Goal: Transaction & Acquisition: Purchase product/service

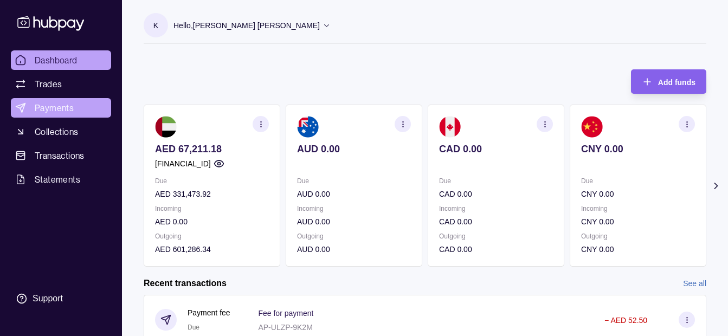
click at [71, 112] on span "Payments" at bounding box center [54, 107] width 39 height 13
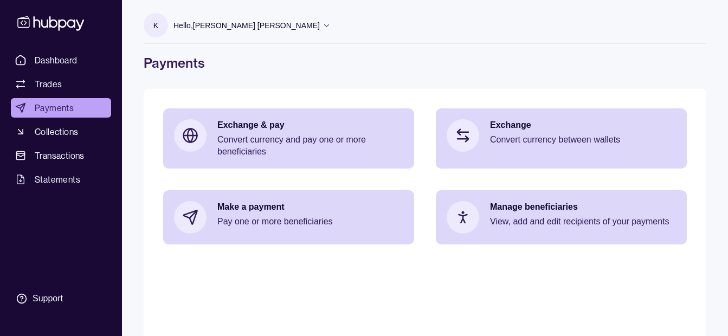
click at [238, 34] on div "Hello, [PERSON_NAME] [PERSON_NAME]" at bounding box center [251, 25] width 157 height 23
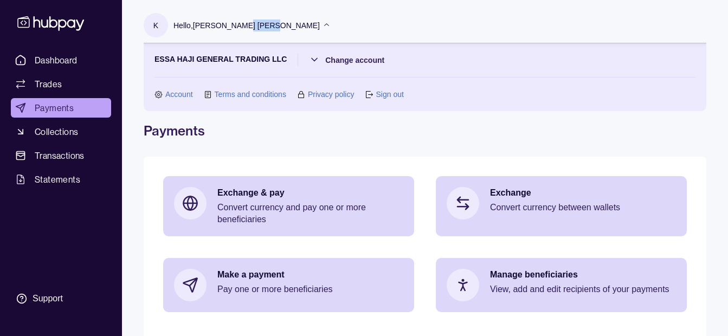
click at [238, 34] on div "Hello, [PERSON_NAME] [PERSON_NAME]" at bounding box center [251, 25] width 157 height 23
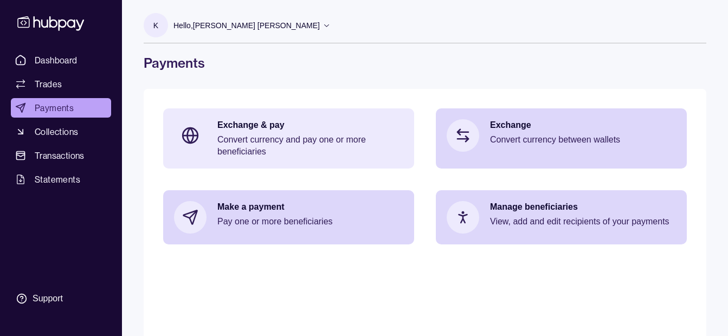
drag, startPoint x: 238, startPoint y: 34, endPoint x: 234, endPoint y: 115, distance: 81.4
click at [234, 115] on div "Exchange & pay Convert currency and pay one or more beneficiaries" at bounding box center [288, 138] width 251 height 60
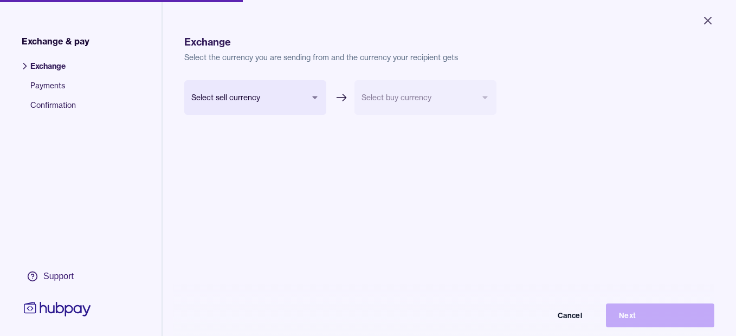
click at [229, 98] on body "Close Exchange & pay Exchange Payments Confirmation Support Exchange Select the…" at bounding box center [368, 168] width 736 height 336
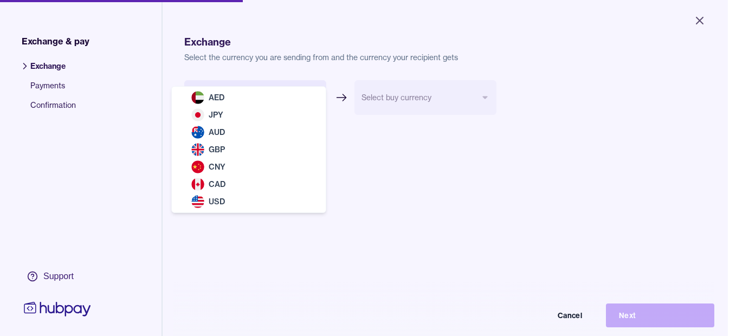
select select "***"
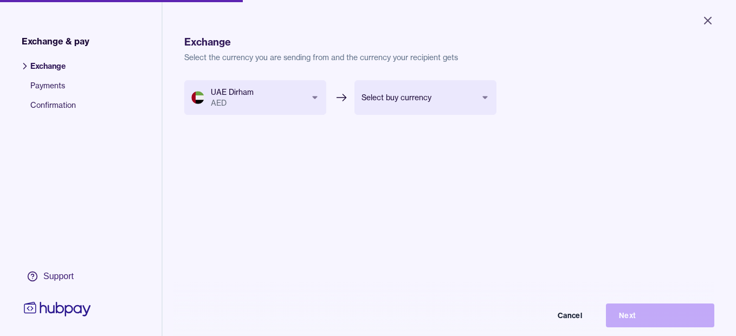
click at [427, 101] on body "Close Exchange & pay Exchange Payments Confirmation Support Exchange Select the…" at bounding box center [368, 168] width 736 height 336
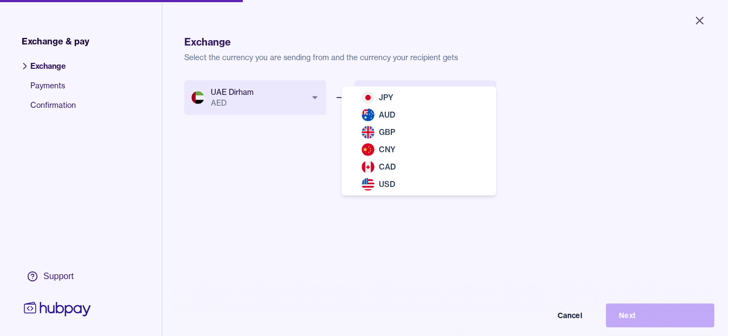
select select "***"
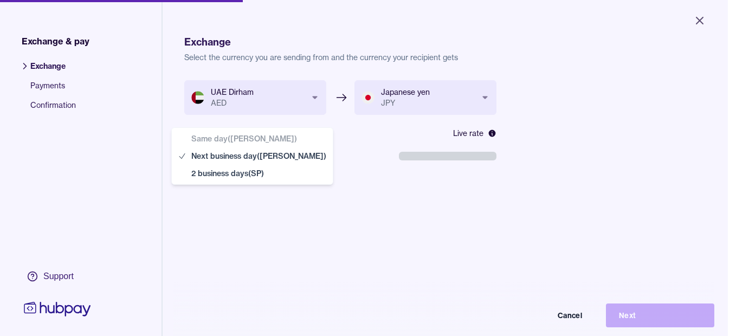
click at [277, 153] on body "**********" at bounding box center [364, 168] width 728 height 336
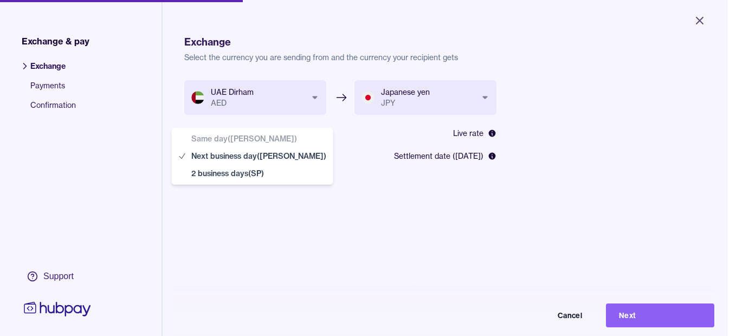
select select "**"
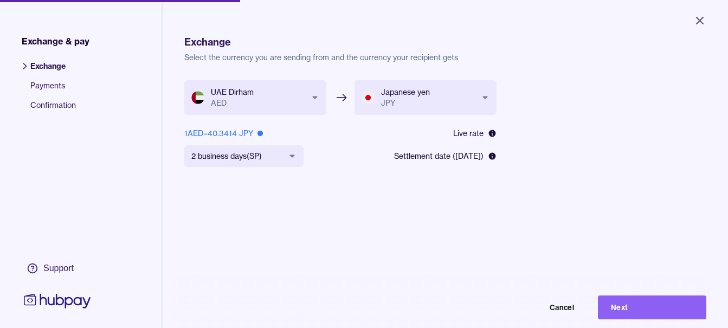
click at [628, 311] on button "Next" at bounding box center [652, 307] width 108 height 24
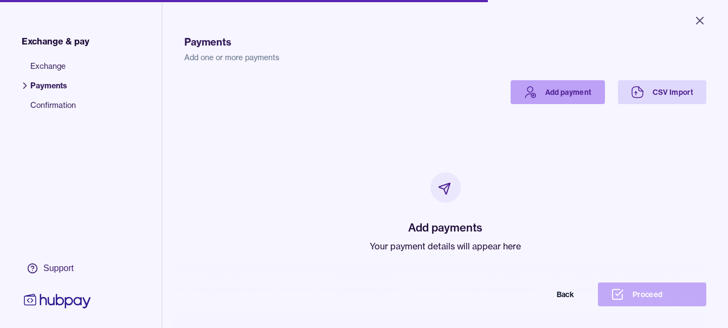
click at [554, 99] on link "Add payment" at bounding box center [557, 92] width 94 height 24
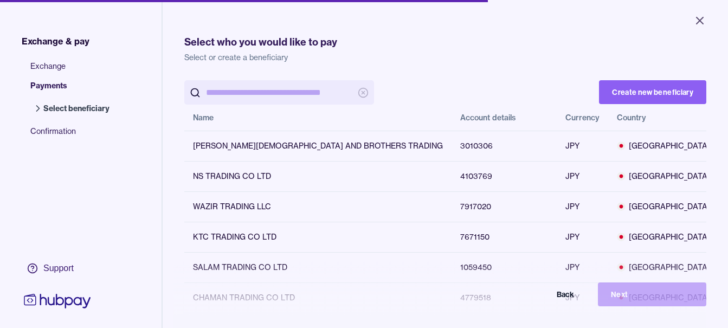
click at [287, 92] on input "search" at bounding box center [279, 92] width 146 height 24
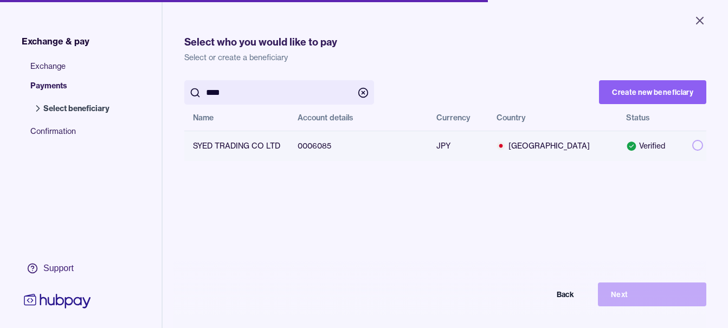
type input "****"
click at [692, 146] on button "button" at bounding box center [697, 145] width 11 height 11
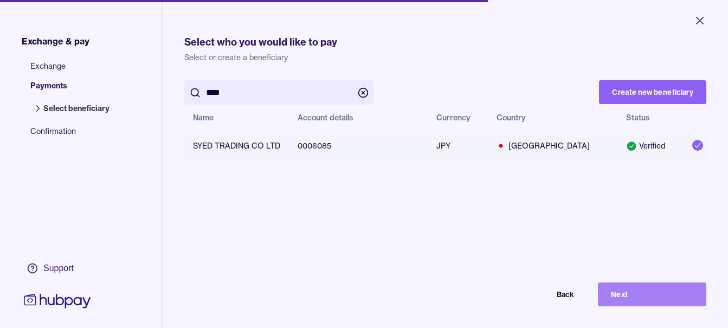
click at [661, 291] on button "Next" at bounding box center [652, 294] width 108 height 24
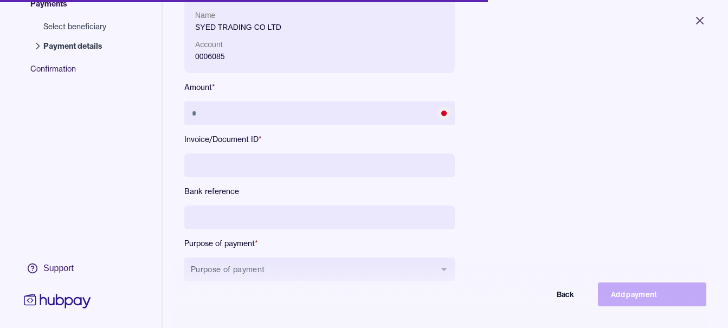
scroll to position [145, 0]
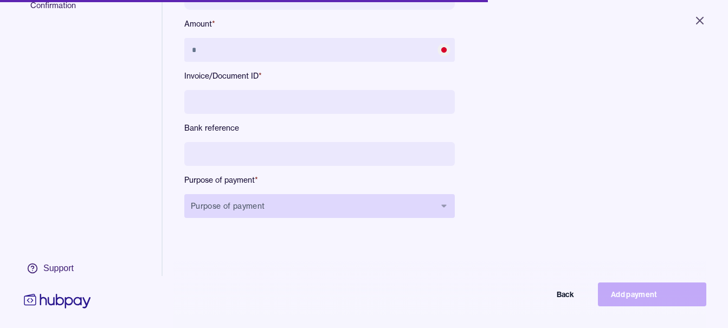
click at [320, 206] on button "Purpose of payment" at bounding box center [319, 206] width 270 height 24
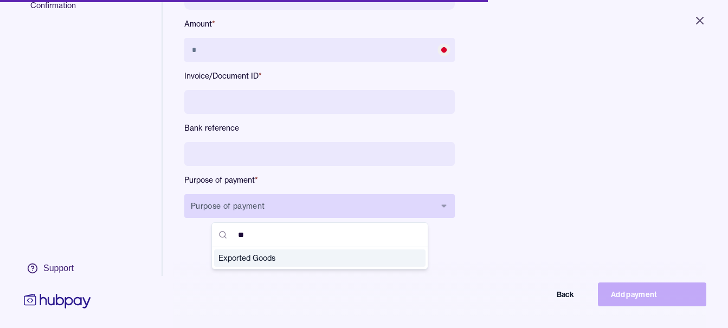
type input "***"
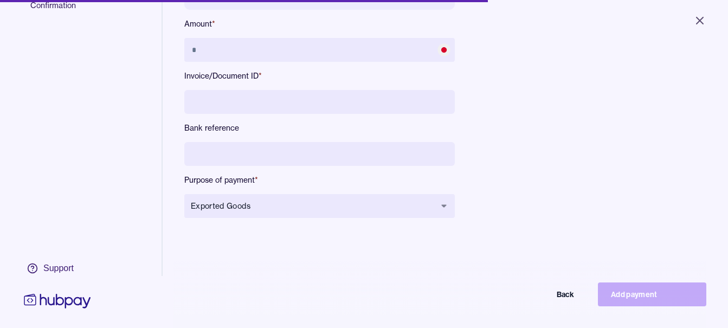
click at [304, 141] on div "Name SYED TRADING CO LTD Account 0006085 Amount * Invoice/Document ID * Bank re…" at bounding box center [319, 85] width 270 height 300
click at [294, 148] on input at bounding box center [319, 154] width 270 height 24
type input "**********"
click at [314, 106] on input at bounding box center [319, 102] width 270 height 24
type input "**********"
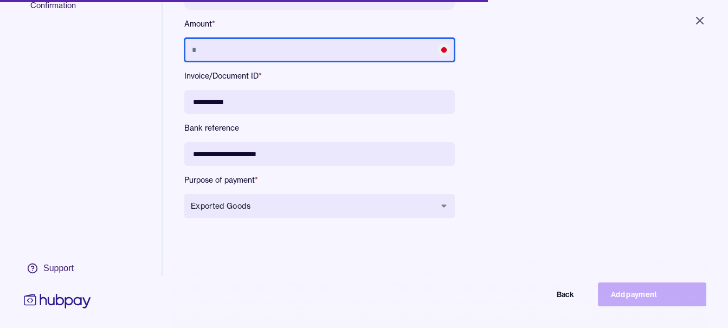
click at [311, 44] on input "text" at bounding box center [319, 50] width 270 height 24
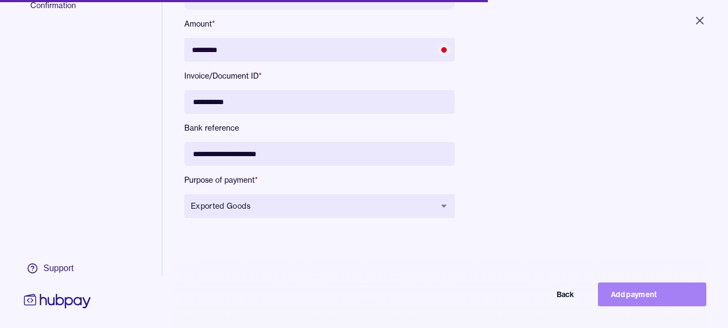
click at [653, 306] on button "Add payment" at bounding box center [652, 294] width 108 height 24
type input "*******"
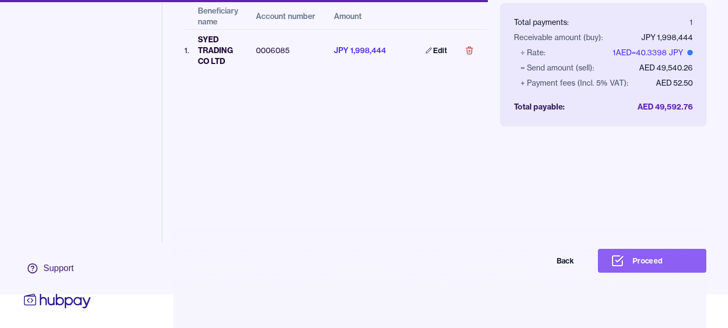
scroll to position [51, 0]
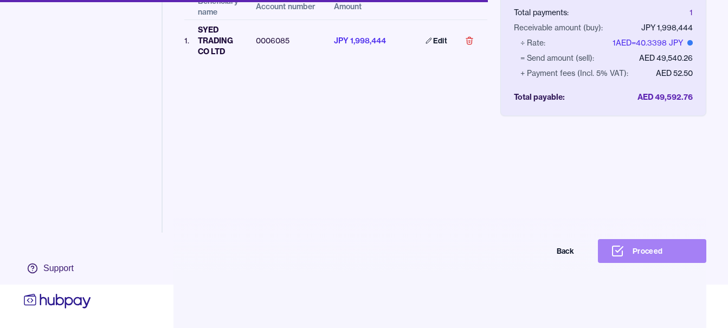
click at [664, 262] on button "Proceed" at bounding box center [652, 251] width 108 height 24
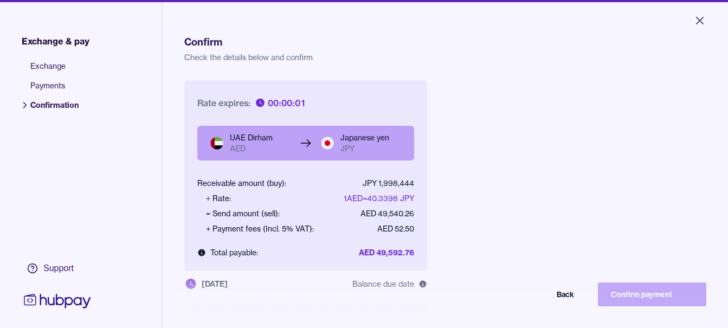
scroll to position [145, 0]
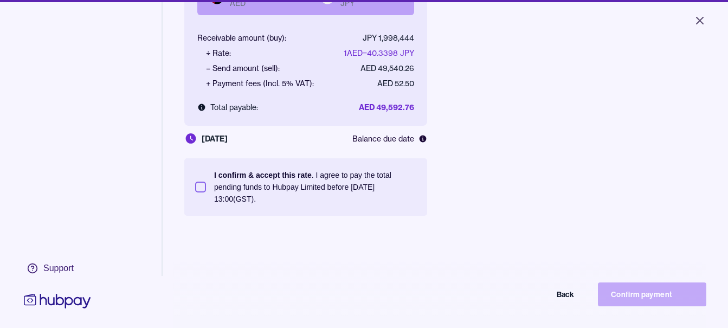
click at [325, 174] on p "I confirm & accept this rate . I agree to pay the total pending funds to Hubpay…" at bounding box center [315, 187] width 202 height 36
click at [206, 181] on button "I confirm & accept this rate . I agree to pay the total pending funds to Hubpay…" at bounding box center [200, 186] width 11 height 11
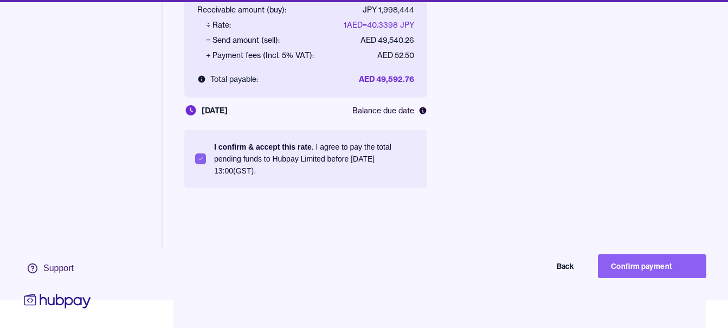
scroll to position [51, 0]
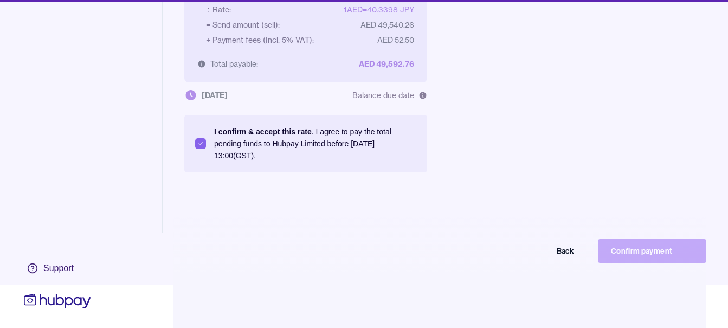
click at [624, 243] on div "Back Confirm payment" at bounding box center [364, 251] width 684 height 24
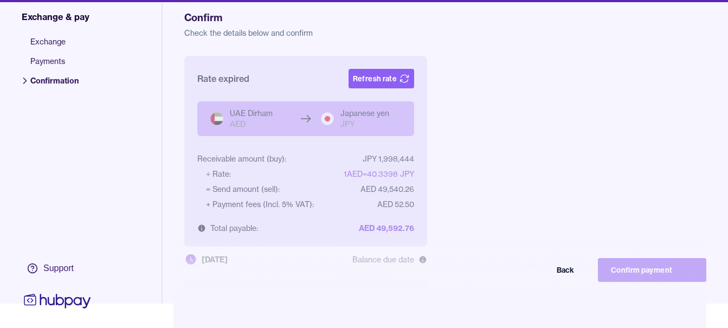
scroll to position [0, 0]
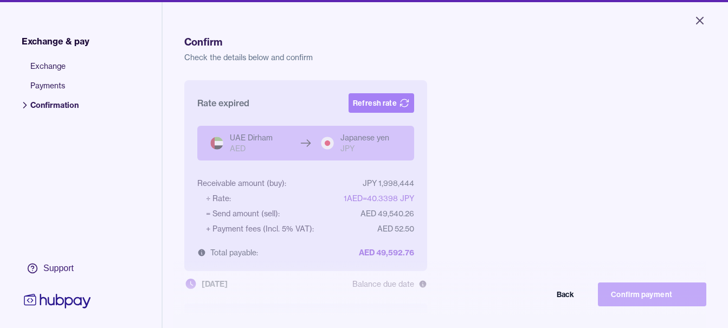
click at [397, 100] on button "Refresh rate" at bounding box center [381, 103] width 66 height 20
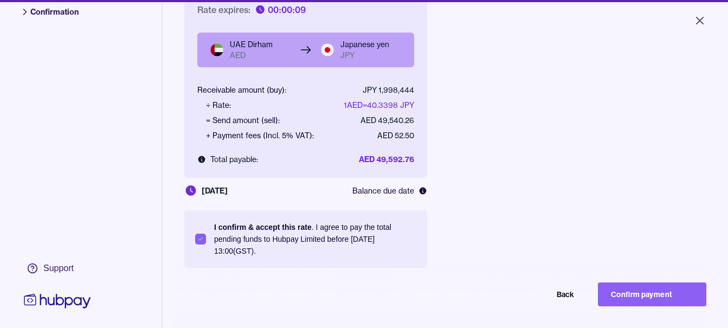
scroll to position [145, 0]
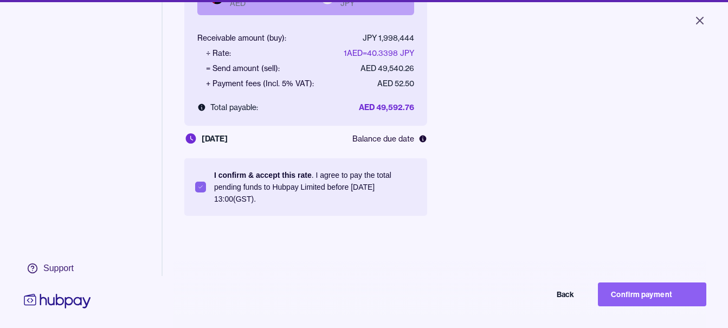
click at [656, 300] on button "Confirm payment" at bounding box center [652, 294] width 108 height 24
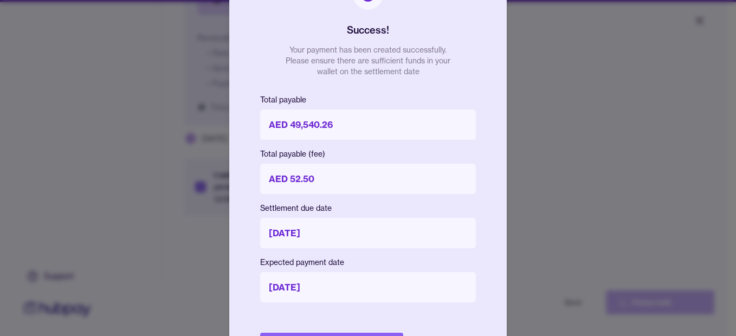
click at [371, 332] on div "Success! Your payment has been created successfully. Please ensure there are su…" at bounding box center [367, 168] width 277 height 422
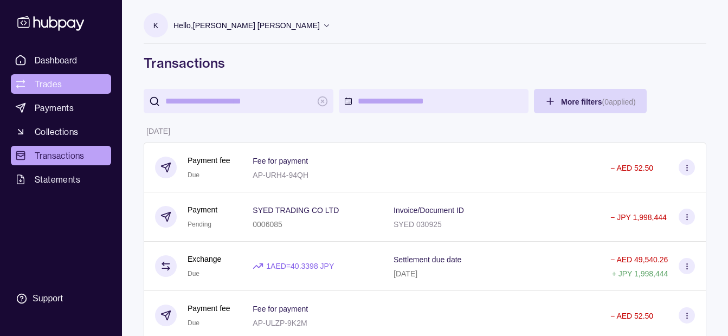
click at [66, 92] on link "Trades" at bounding box center [61, 84] width 100 height 20
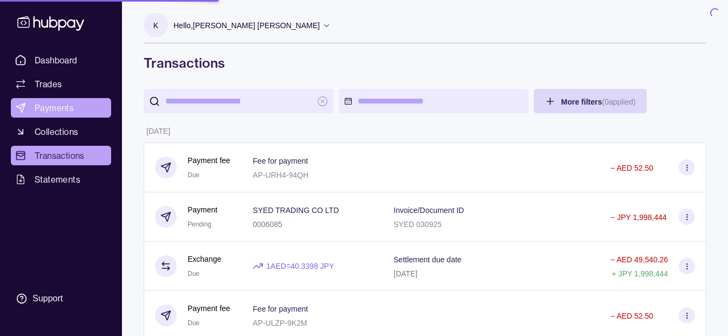
click at [62, 115] on link "Payments" at bounding box center [61, 108] width 100 height 20
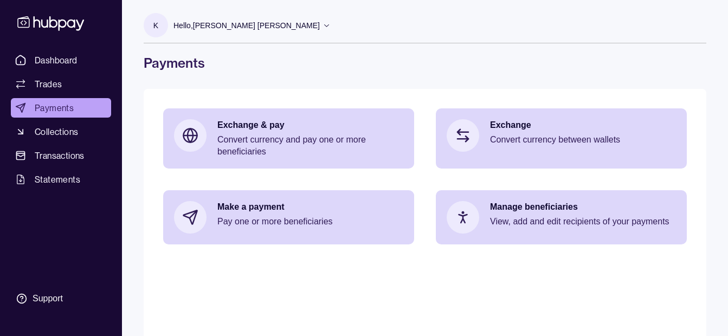
click at [262, 18] on div "Hello, [PERSON_NAME] [PERSON_NAME]" at bounding box center [251, 25] width 157 height 23
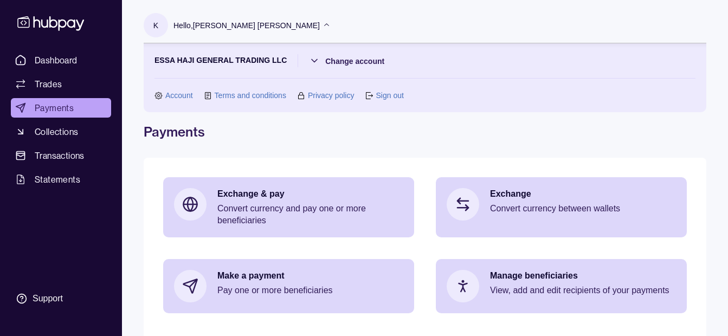
click at [262, 18] on div "Hello, [PERSON_NAME] [PERSON_NAME]" at bounding box center [251, 25] width 157 height 23
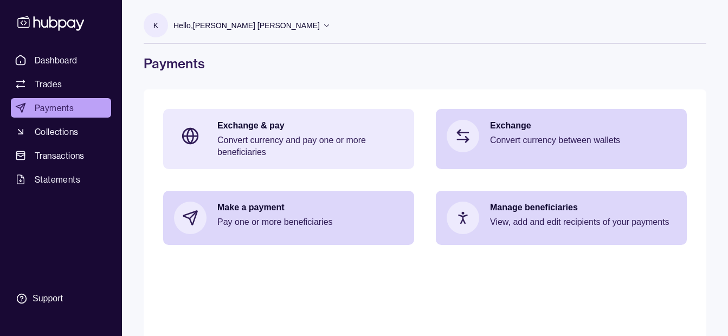
click at [243, 131] on p "Exchange & pay" at bounding box center [310, 126] width 186 height 12
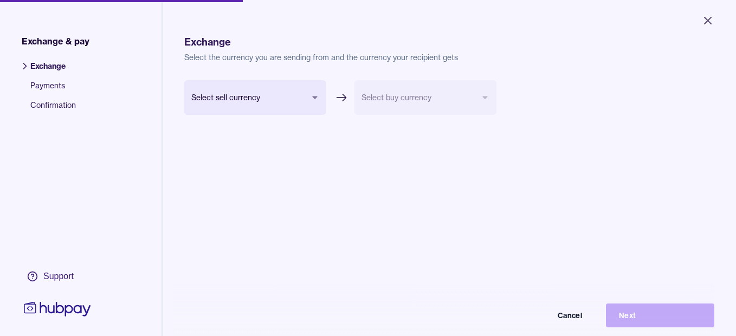
click at [251, 102] on body "Close Exchange & pay Exchange Payments Confirmation Support Exchange Select the…" at bounding box center [368, 168] width 736 height 336
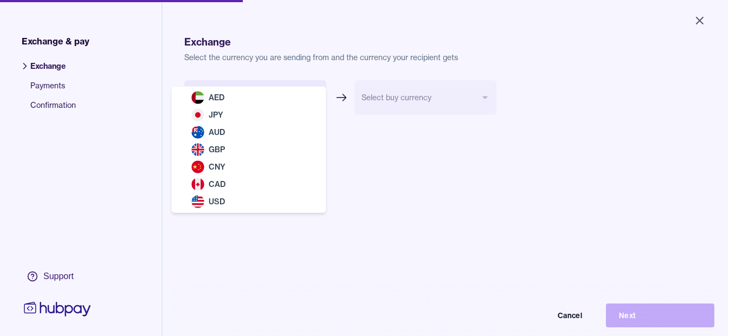
select select "***"
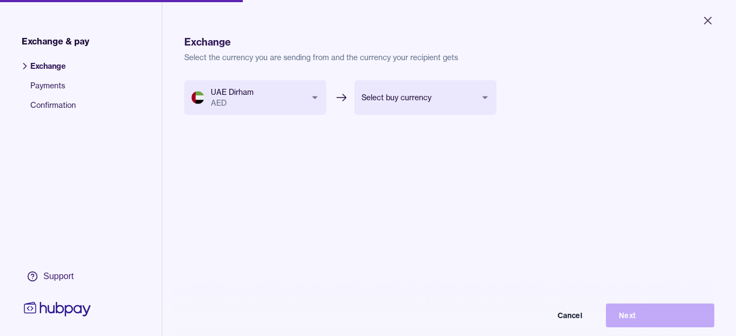
click at [394, 88] on body "Close Exchange & pay Exchange Payments Confirmation Support Exchange Select the…" at bounding box center [368, 168] width 736 height 336
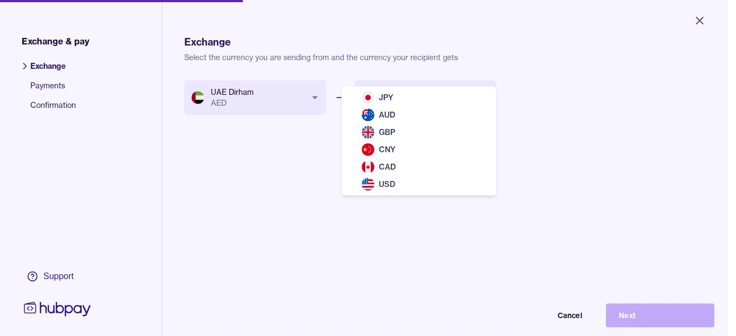
click at [394, 88] on div "JPY AUD GBP CNY CAD USD" at bounding box center [419, 141] width 154 height 108
select select "***"
drag, startPoint x: 394, startPoint y: 88, endPoint x: 388, endPoint y: 94, distance: 8.1
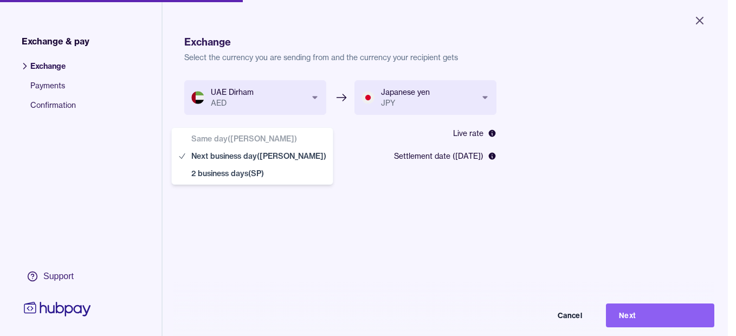
click at [299, 158] on body "**********" at bounding box center [364, 168] width 728 height 336
select select "**"
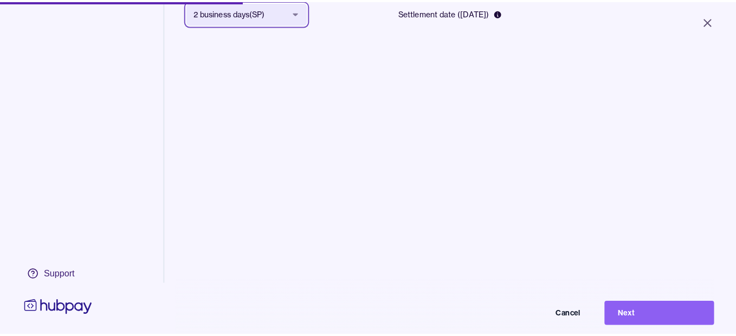
scroll to position [145, 0]
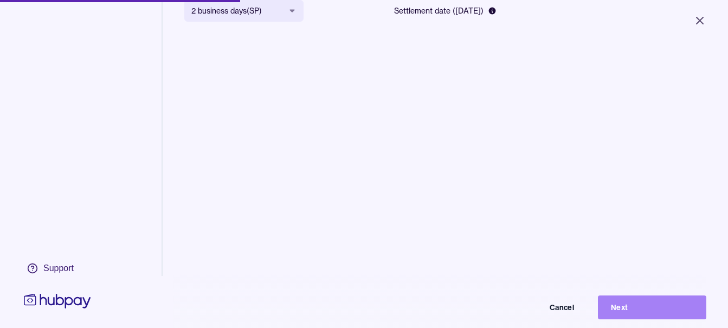
click at [665, 313] on button "Next" at bounding box center [652, 307] width 108 height 24
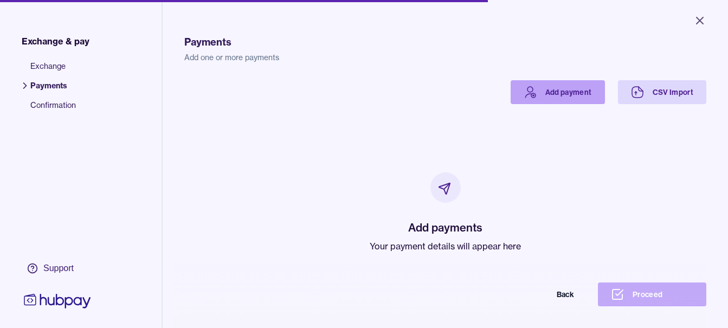
click at [556, 98] on link "Add payment" at bounding box center [557, 92] width 94 height 24
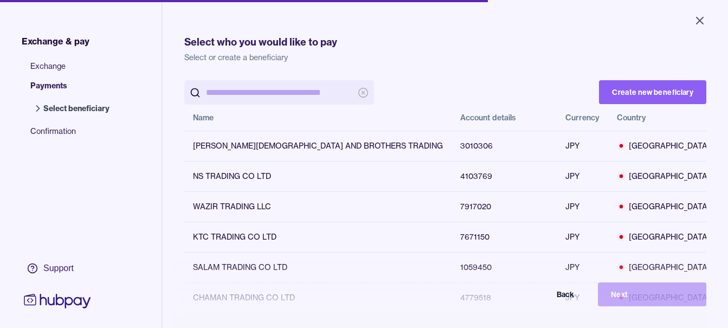
click at [241, 95] on input "search" at bounding box center [279, 92] width 146 height 24
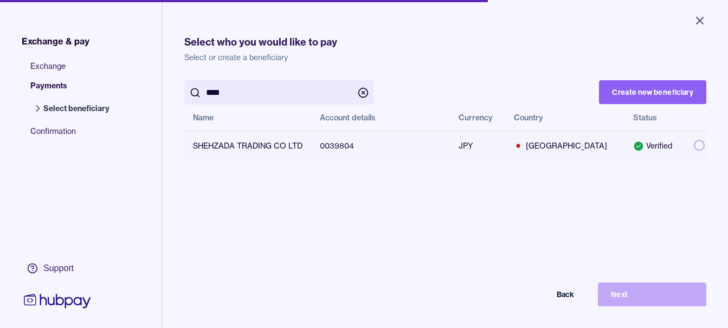
type input "****"
click at [693, 142] on button "button" at bounding box center [698, 145] width 11 height 11
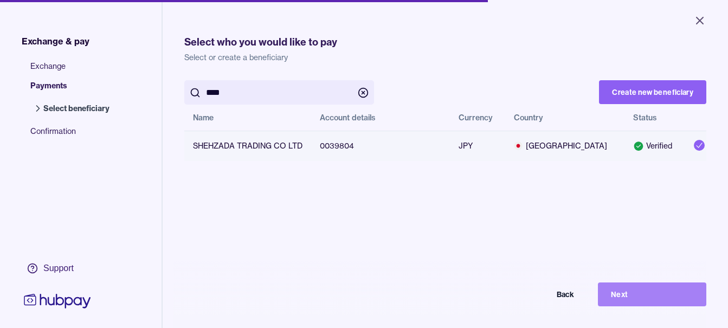
click at [649, 306] on button "Next" at bounding box center [652, 294] width 108 height 24
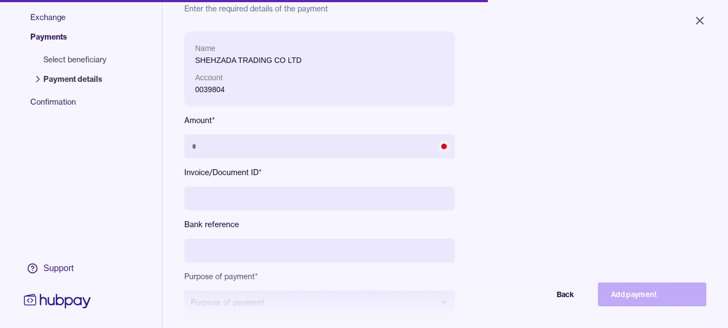
scroll to position [145, 0]
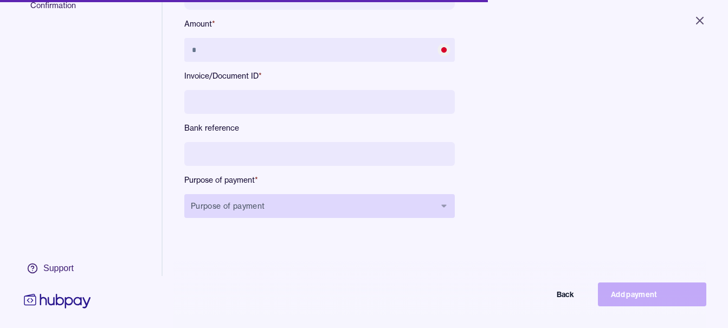
click at [307, 211] on button "Purpose of payment" at bounding box center [319, 206] width 270 height 24
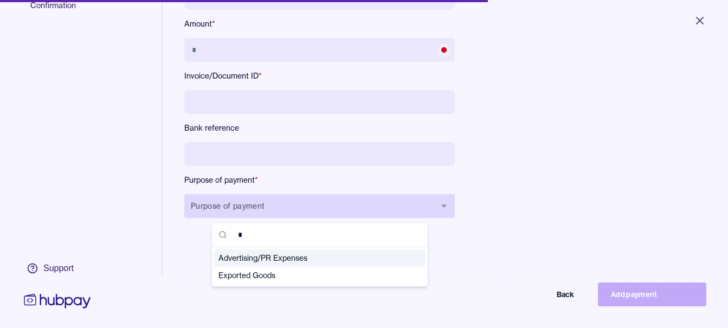
type input "**"
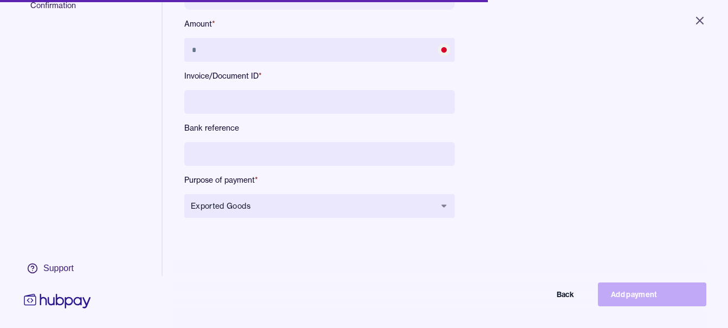
click at [270, 160] on input at bounding box center [319, 154] width 270 height 24
type input "**********"
click at [282, 96] on input at bounding box center [319, 102] width 270 height 24
type input "*******"
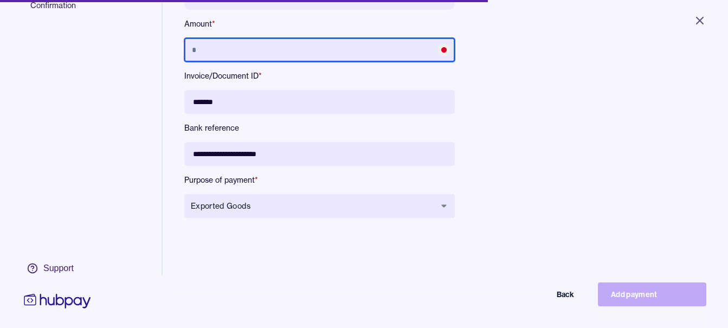
click at [284, 57] on input "text" at bounding box center [319, 50] width 270 height 24
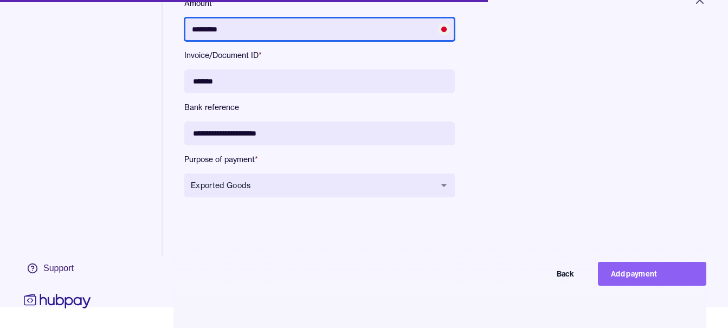
scroll to position [51, 0]
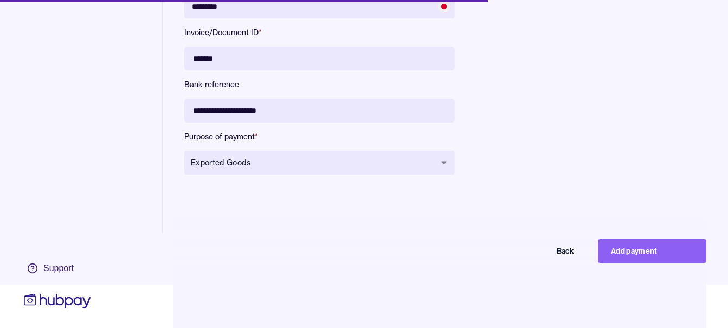
click at [619, 251] on button "Add payment" at bounding box center [652, 251] width 108 height 24
type input "*******"
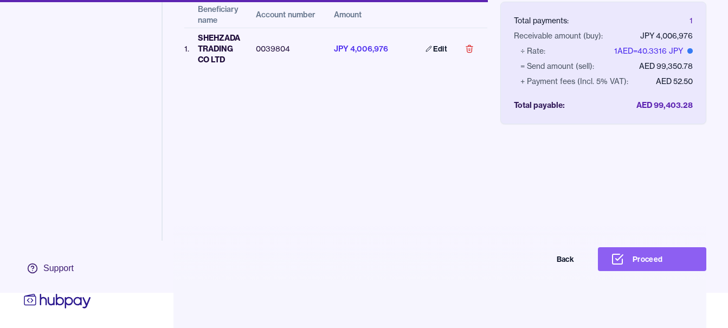
scroll to position [51, 0]
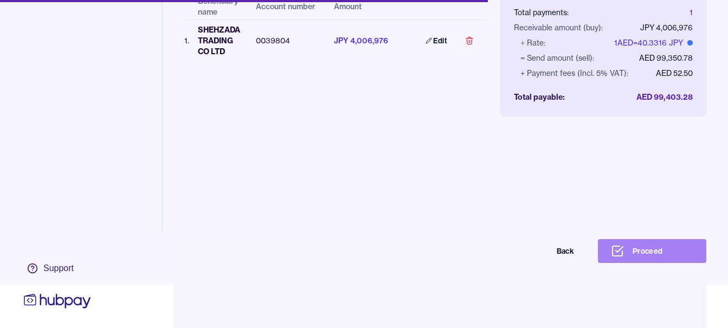
click at [664, 251] on button "Proceed" at bounding box center [652, 251] width 108 height 24
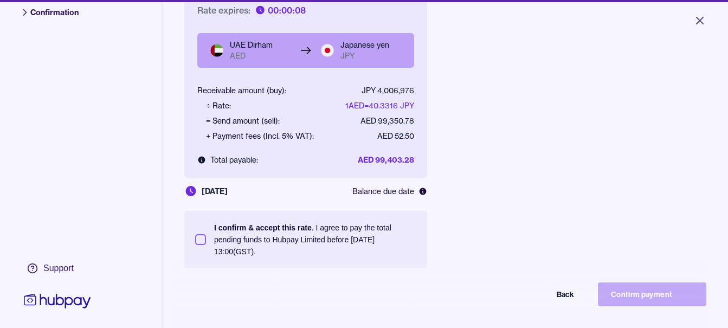
scroll to position [145, 0]
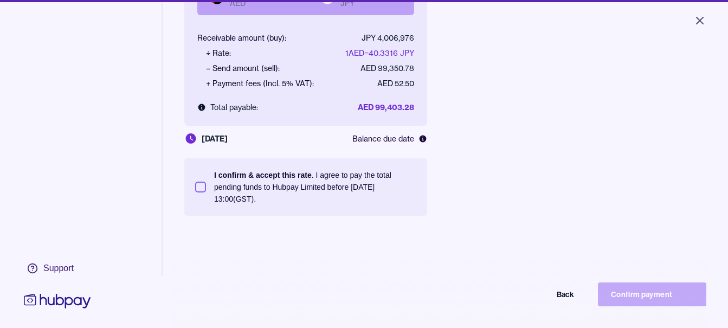
click at [326, 196] on p "I confirm & accept this rate . I agree to pay the total pending funds to Hubpay…" at bounding box center [315, 187] width 202 height 36
click at [206, 192] on button "I confirm & accept this rate . I agree to pay the total pending funds to Hubpay…" at bounding box center [200, 186] width 11 height 11
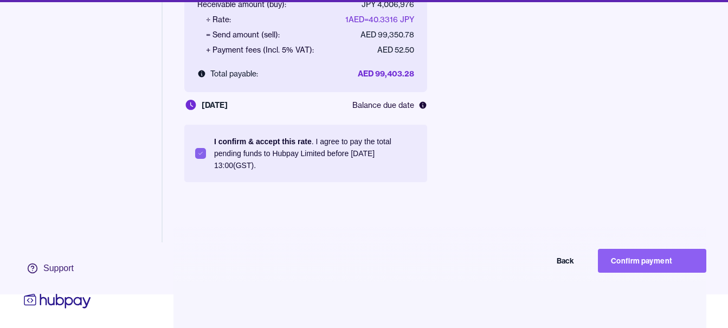
scroll to position [51, 0]
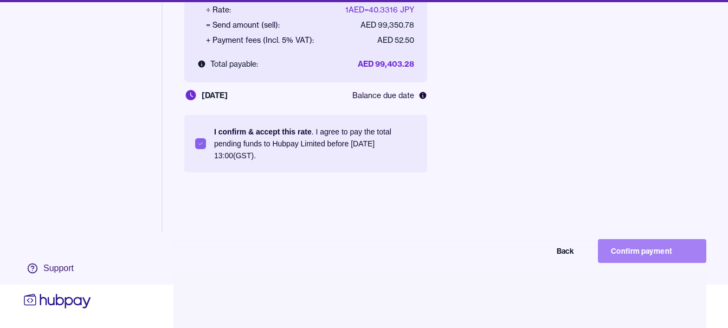
click at [679, 254] on button "Confirm payment" at bounding box center [652, 251] width 108 height 24
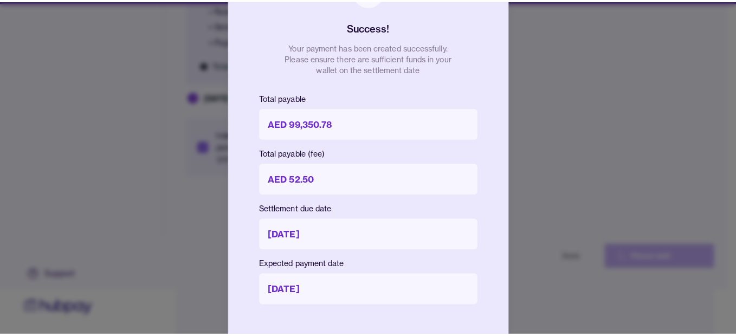
scroll to position [43, 0]
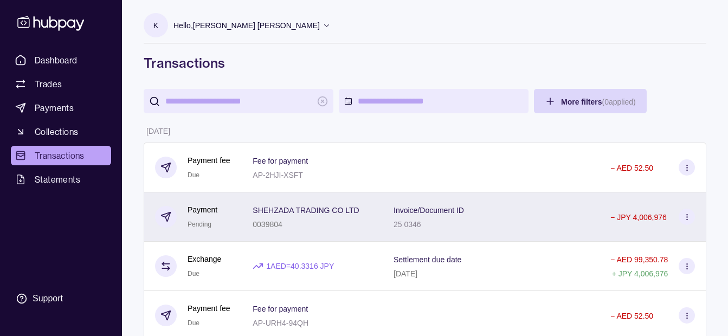
click at [286, 219] on div "0039804" at bounding box center [305, 223] width 106 height 13
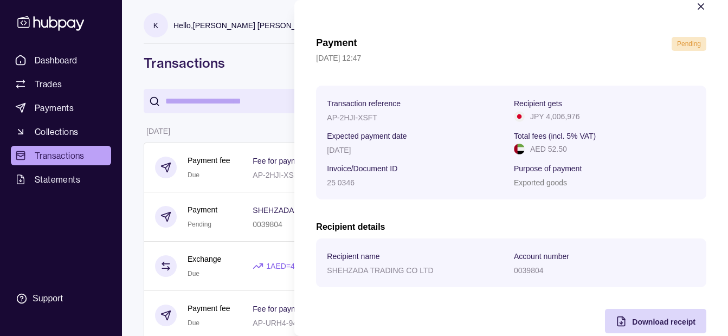
scroll to position [40, 0]
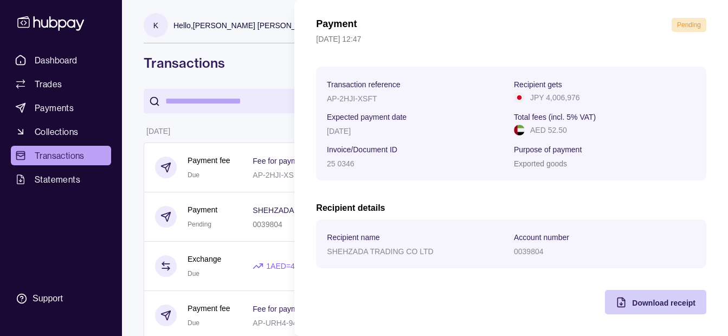
click at [635, 296] on div "Download receipt" at bounding box center [663, 302] width 63 height 13
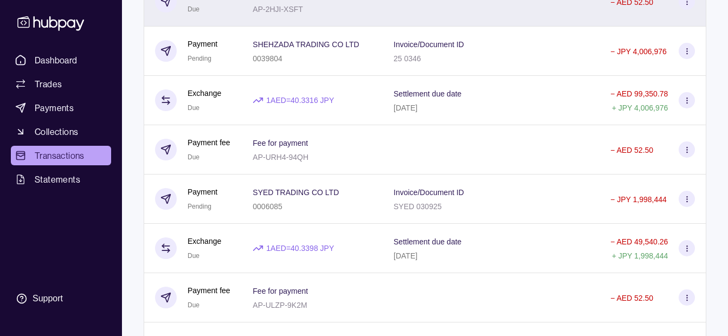
scroll to position [271, 0]
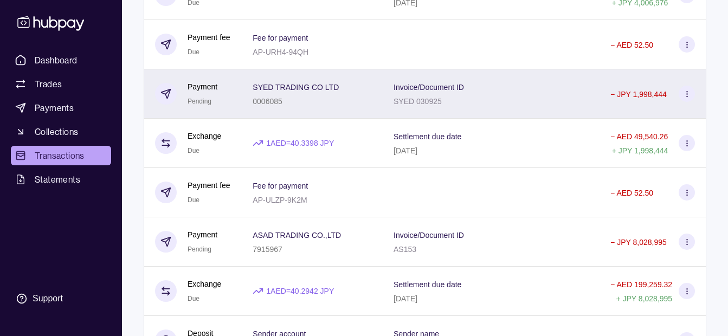
click at [310, 90] on p "SYED TRADING CO LTD" at bounding box center [295, 87] width 86 height 9
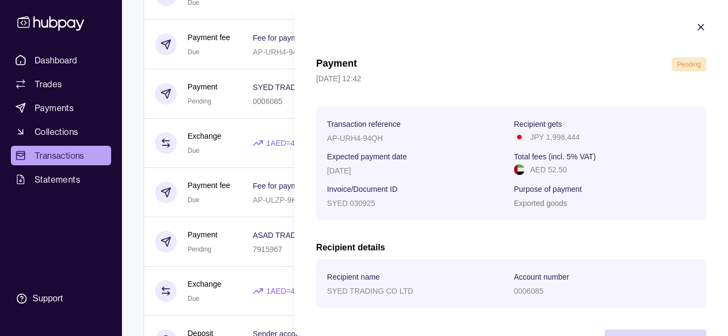
scroll to position [40, 0]
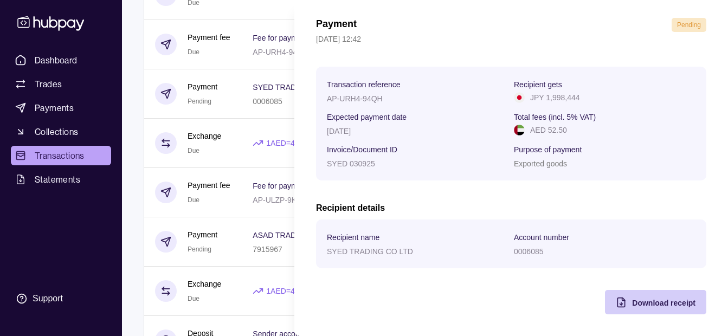
click at [665, 303] on span "Download receipt" at bounding box center [663, 303] width 63 height 9
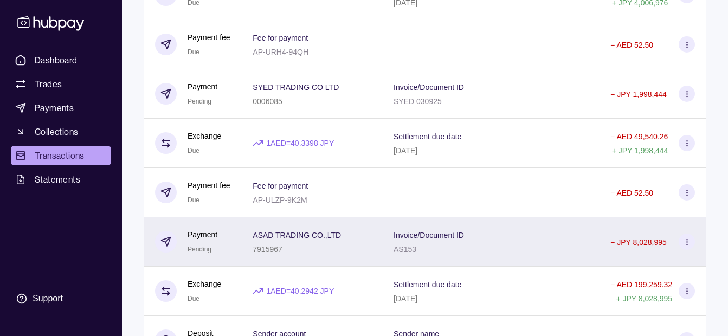
click at [255, 241] on html "Dashboard Trades Payments Collections Transactions Statements Support K Hello, …" at bounding box center [364, 316] width 728 height 1175
click at [362, 239] on div "ASAD TRADING CO.,LTD 7915967" at bounding box center [311, 241] width 119 height 27
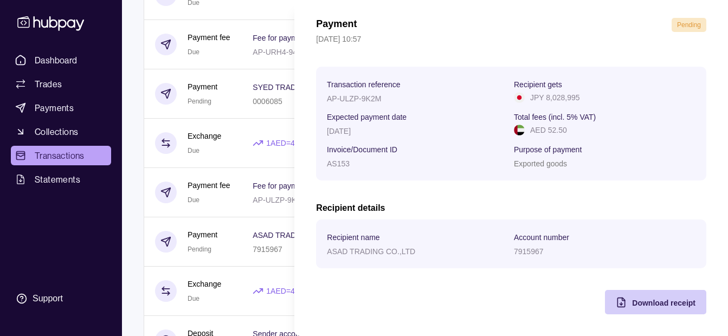
click at [634, 299] on span "Download receipt" at bounding box center [663, 303] width 63 height 9
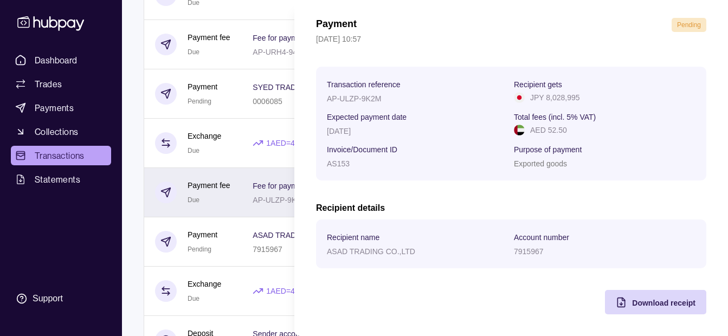
click at [247, 202] on html "Dashboard Trades Payments Collections Transactions Statements Support K Hello, …" at bounding box center [364, 316] width 728 height 1175
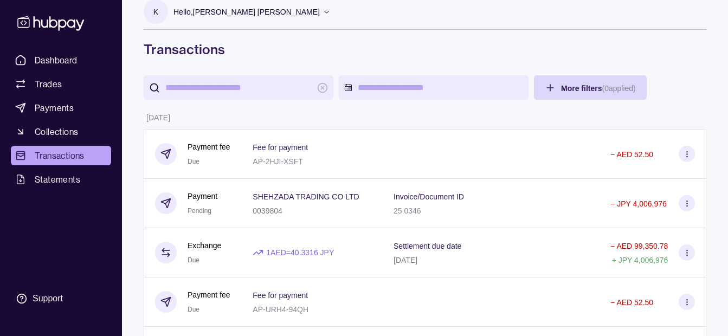
scroll to position [0, 0]
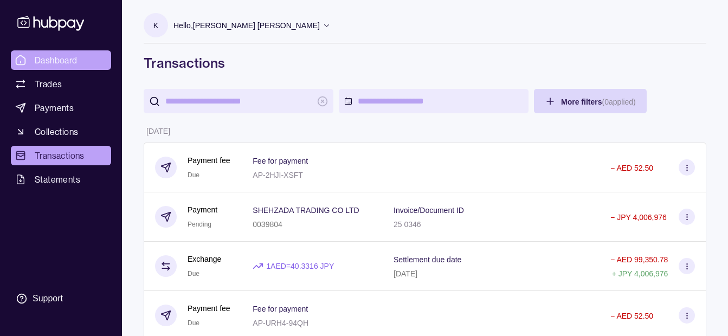
click at [53, 57] on span "Dashboard" at bounding box center [56, 60] width 43 height 13
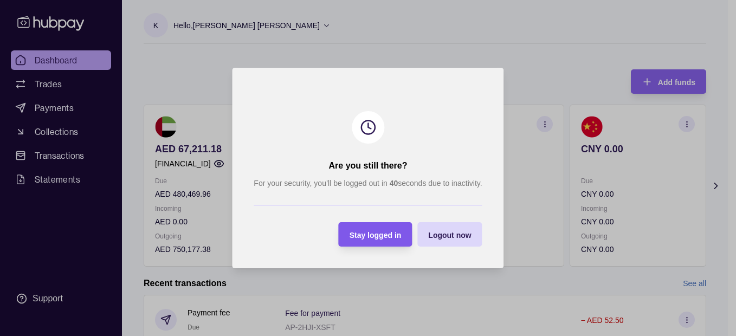
click at [376, 235] on span "Stay logged in" at bounding box center [375, 235] width 52 height 9
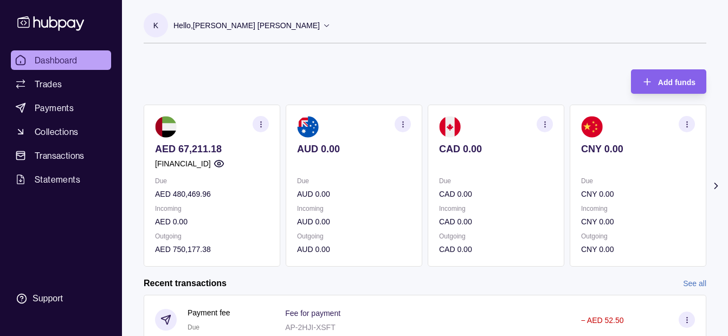
click at [232, 22] on p "Hello, [PERSON_NAME] [PERSON_NAME]" at bounding box center [246, 26] width 146 height 12
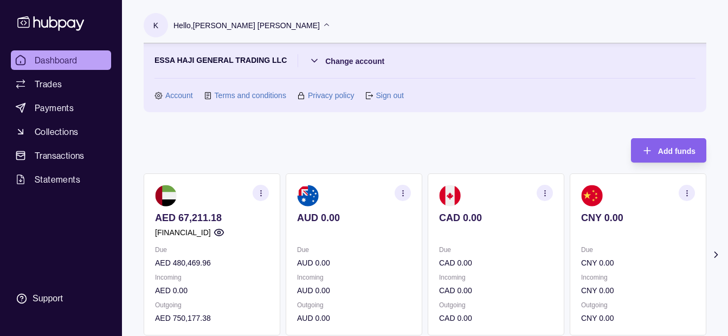
click at [232, 22] on p "Hello, [PERSON_NAME] [PERSON_NAME]" at bounding box center [246, 26] width 146 height 12
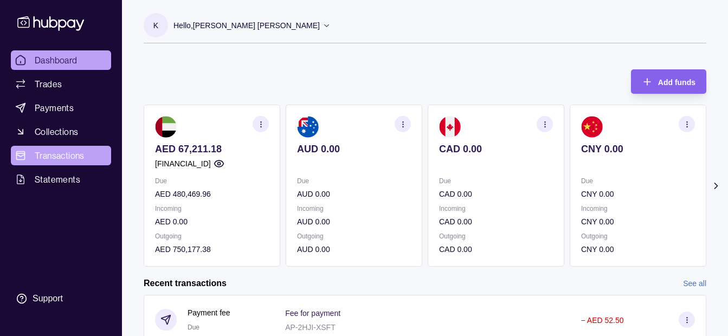
click at [62, 155] on span "Transactions" at bounding box center [60, 155] width 50 height 13
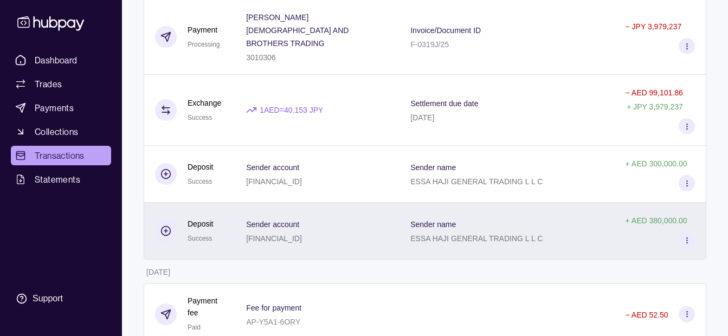
scroll to position [2263, 0]
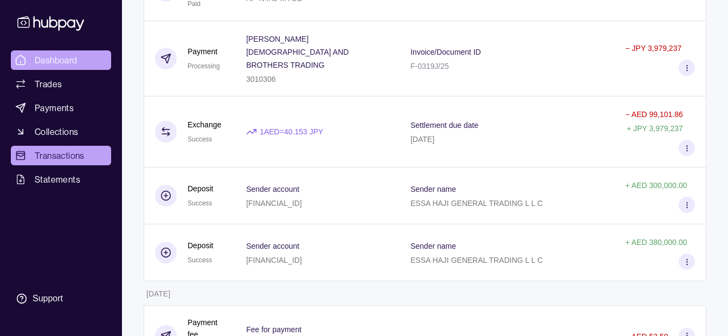
click at [62, 59] on span "Dashboard" at bounding box center [56, 60] width 43 height 13
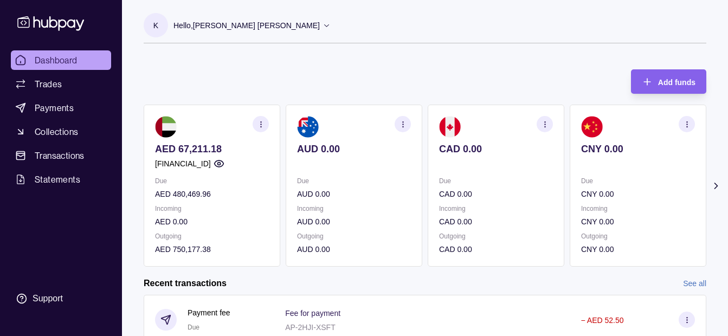
click at [256, 25] on p "Hello, [PERSON_NAME] [PERSON_NAME]" at bounding box center [246, 26] width 146 height 12
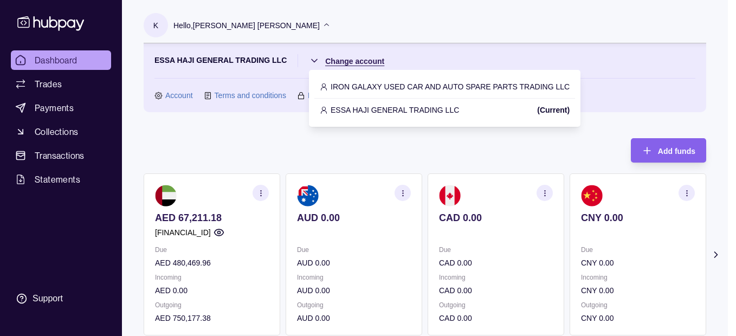
click at [354, 64] on html "Dashboard Trades Payments Collections Transactions Statements Support K Hello, …" at bounding box center [368, 322] width 736 height 645
click at [365, 86] on p "IRON GALAXY USED CAR AND AUTO SPARE PARTS TRADING LLC" at bounding box center [449, 87] width 239 height 12
